Goal: Find specific page/section: Find specific page/section

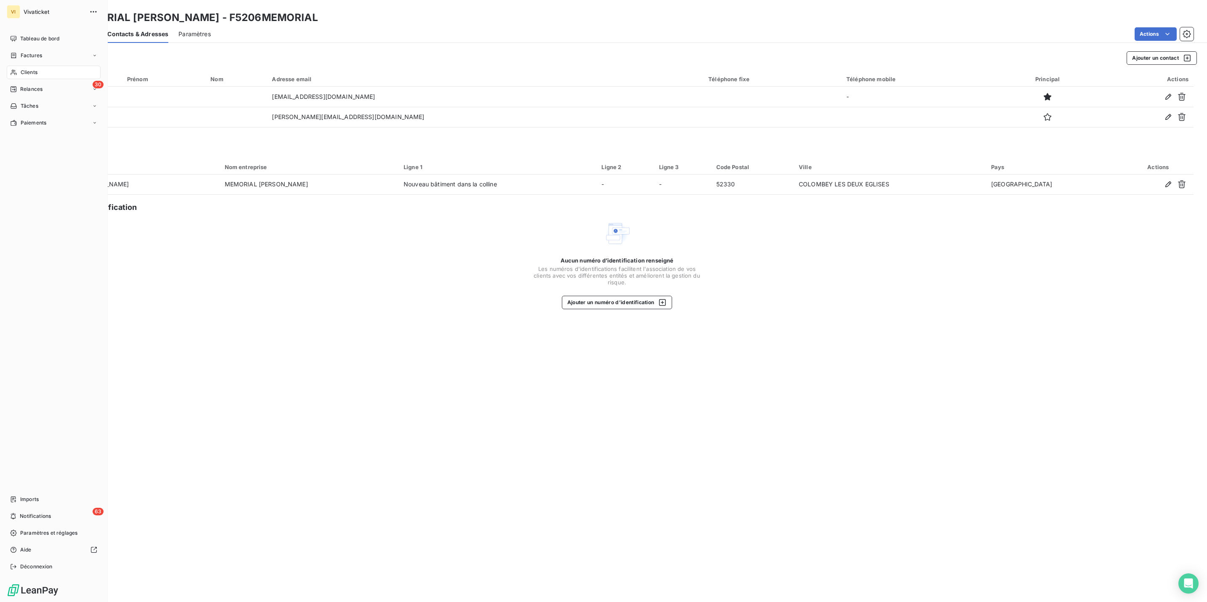
click at [22, 74] on span "Clients" at bounding box center [29, 73] width 17 height 8
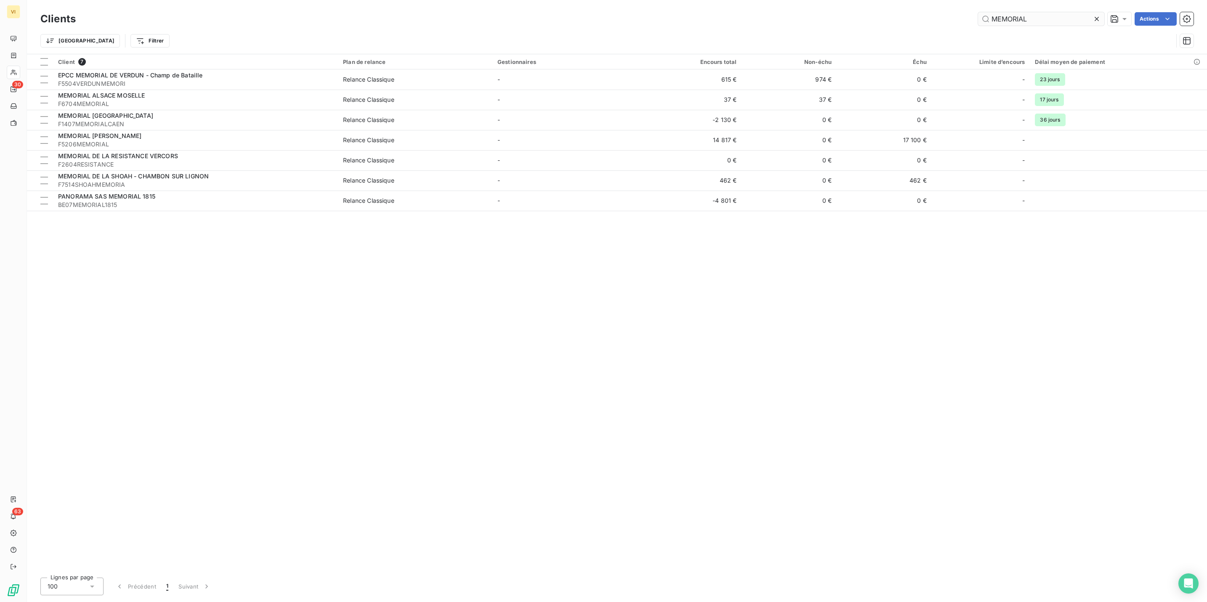
click at [1027, 17] on input "MEMORIAL" at bounding box center [1041, 18] width 126 height 13
click at [1027, 16] on input "MEMORIAL" at bounding box center [1041, 18] width 126 height 13
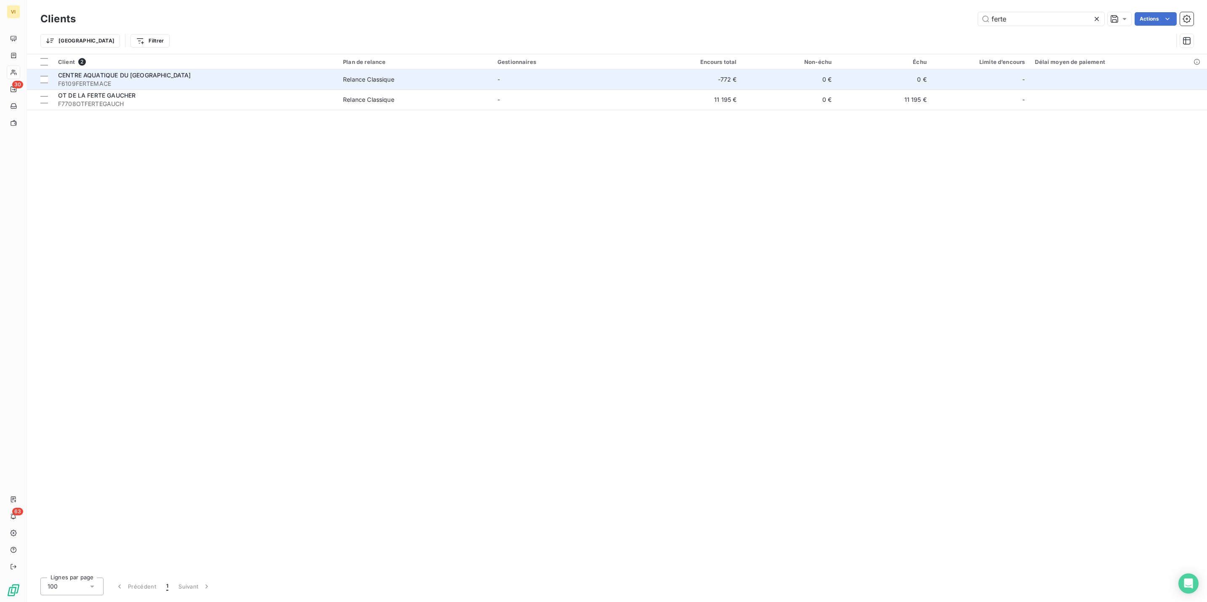
type input "ferte"
click at [129, 79] on div "CENTRE AQUATIQUE DU [GEOGRAPHIC_DATA]" at bounding box center [195, 75] width 275 height 8
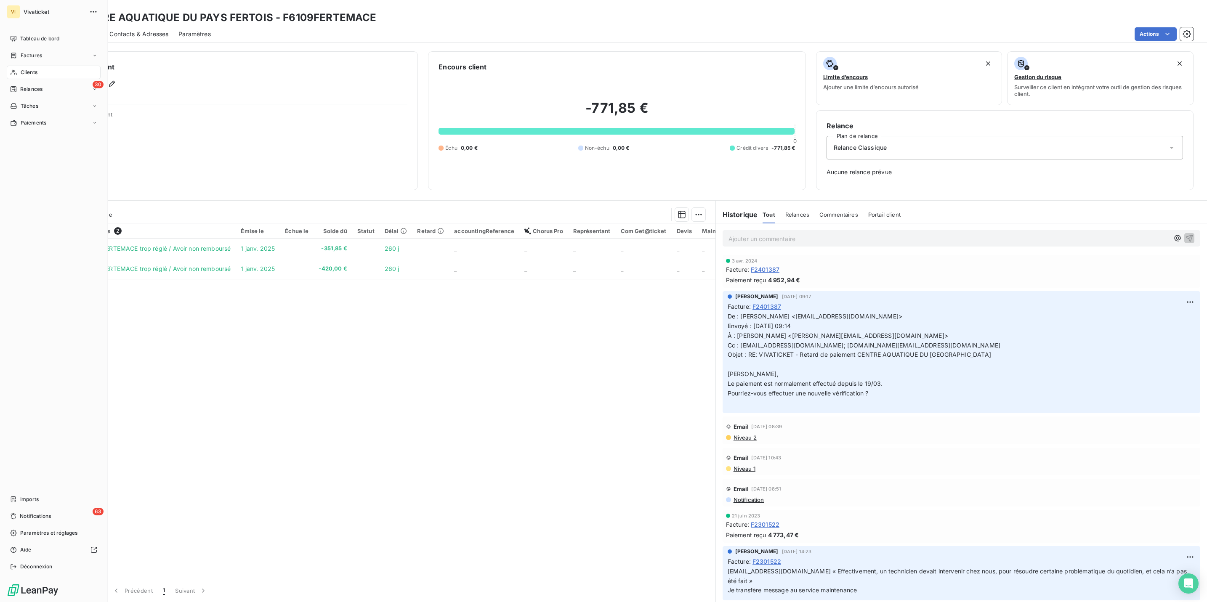
click at [21, 70] on span "Clients" at bounding box center [29, 73] width 17 height 8
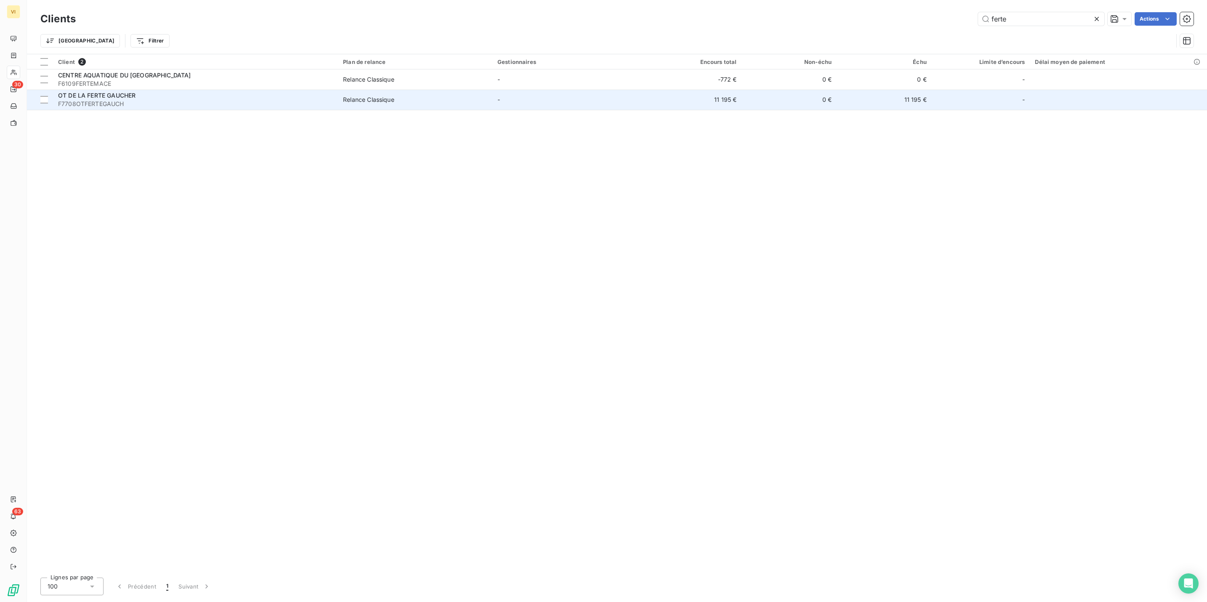
click at [109, 100] on span "F7708OTFERTEGAUCH" at bounding box center [195, 104] width 275 height 8
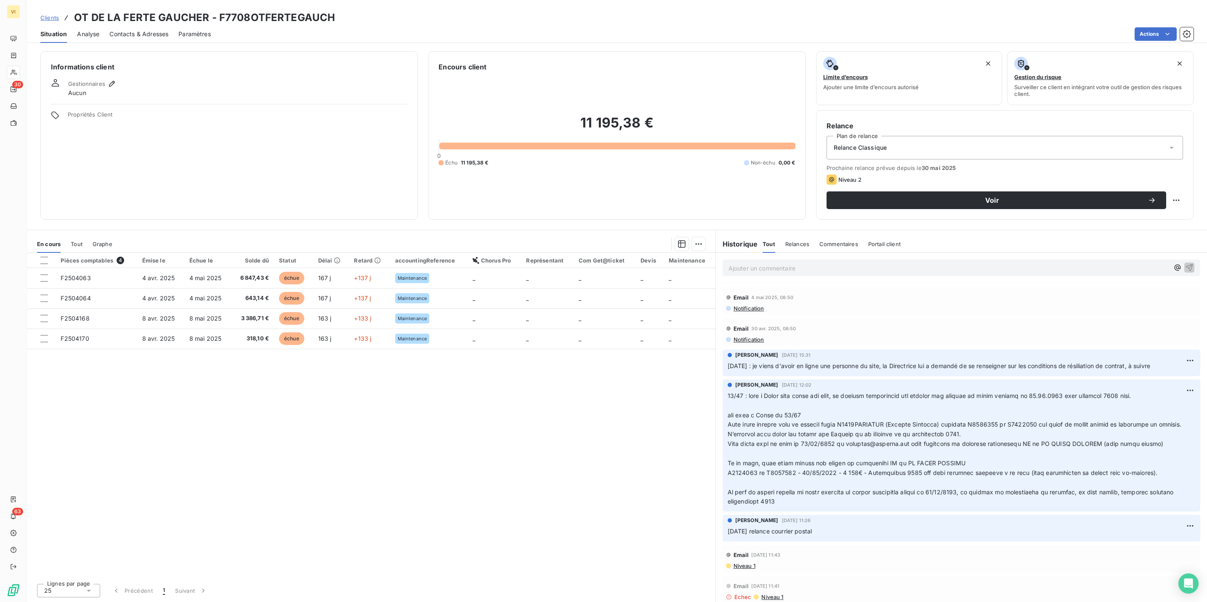
scroll to position [42, 0]
